Goal: Task Accomplishment & Management: Manage account settings

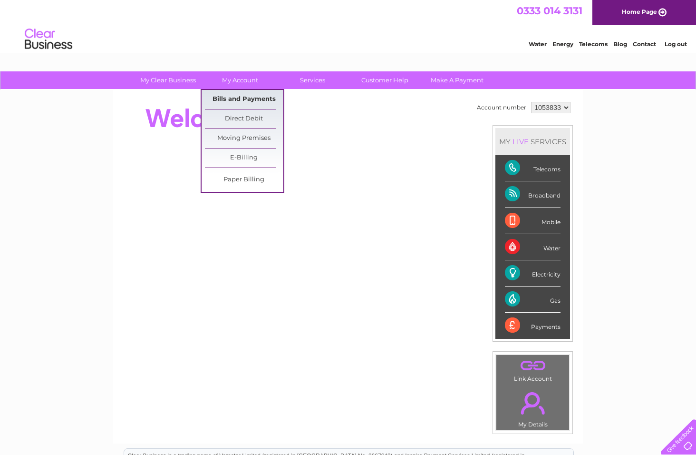
click at [237, 98] on link "Bills and Payments" at bounding box center [244, 99] width 78 height 19
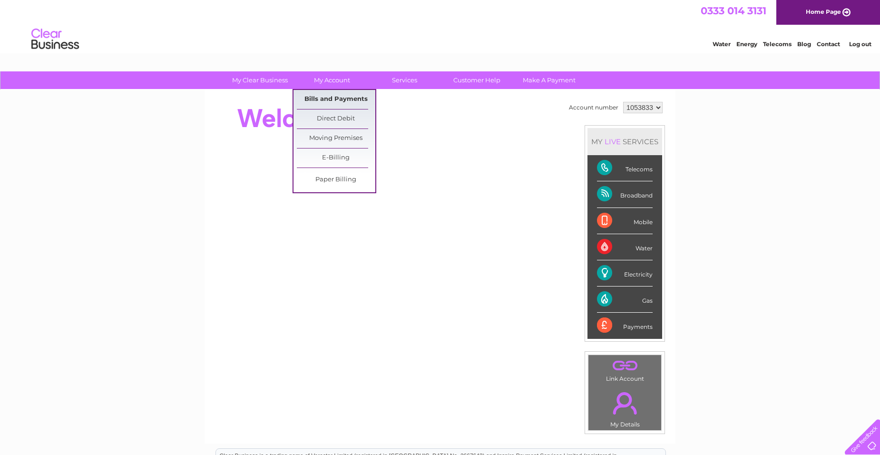
click at [333, 96] on link "Bills and Payments" at bounding box center [336, 99] width 78 height 19
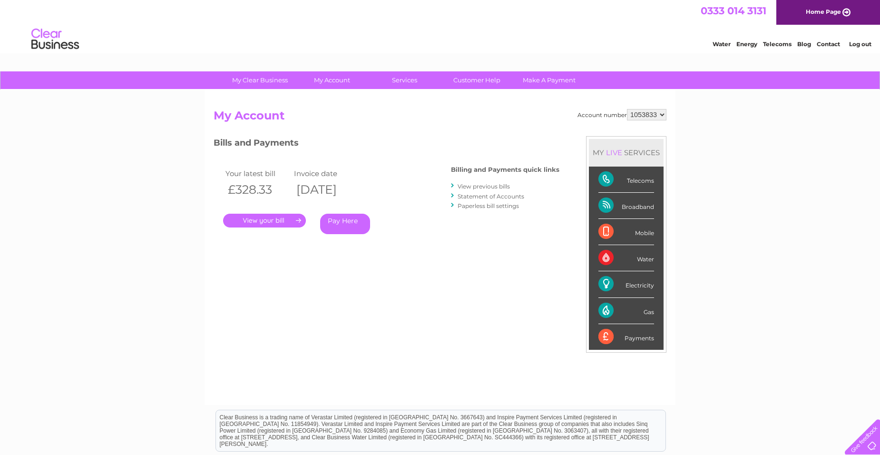
click at [485, 185] on link "View previous bills" at bounding box center [484, 186] width 52 height 7
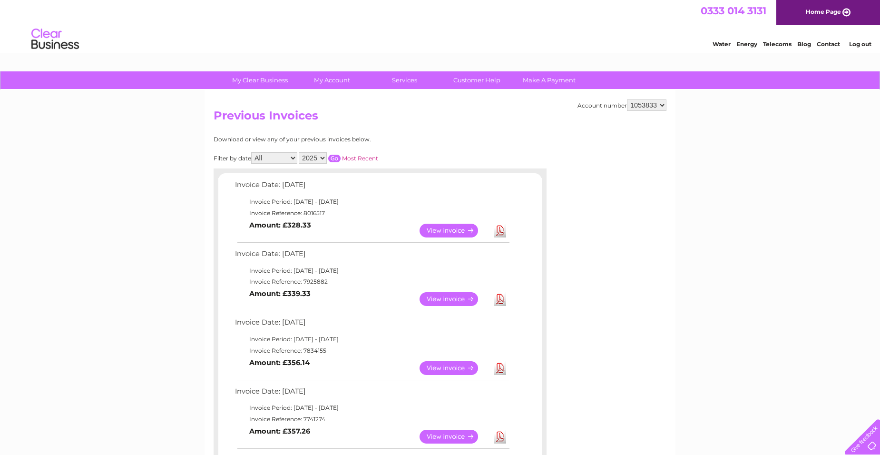
click at [501, 229] on link "Download" at bounding box center [500, 231] width 12 height 14
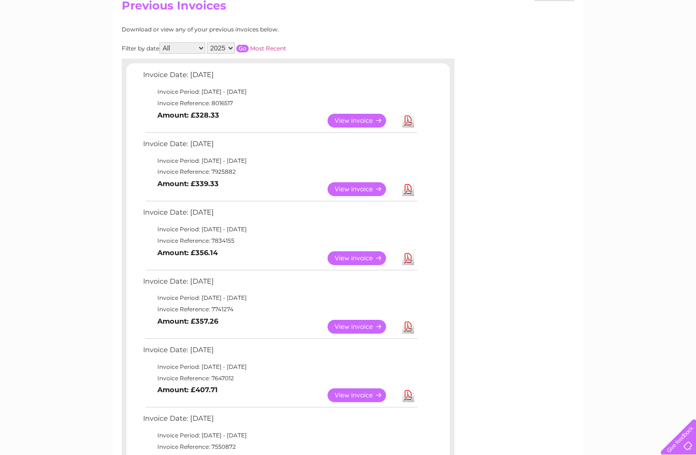
scroll to position [95, 0]
